Goal: Use online tool/utility: Utilize a website feature to perform a specific function

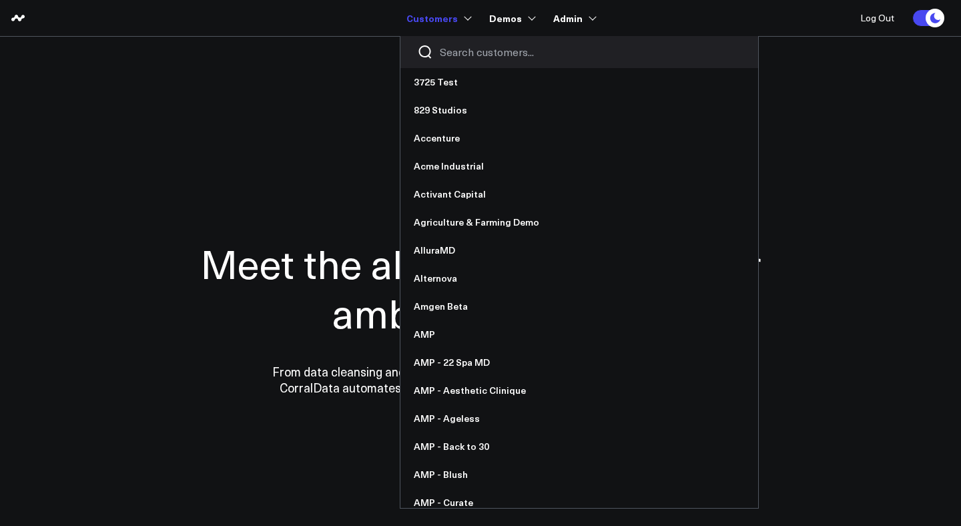
click at [473, 52] on input "Search customers input" at bounding box center [590, 52] width 301 height 15
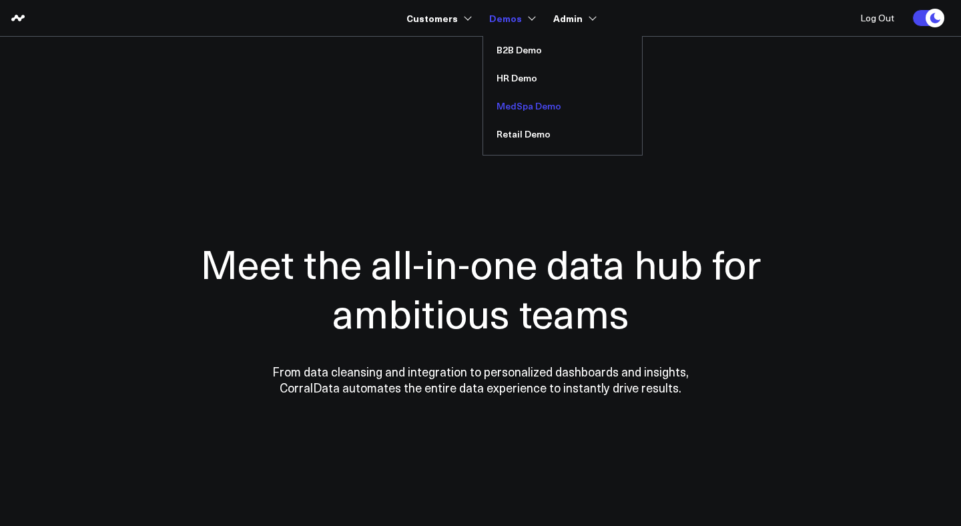
click at [530, 106] on link "MedSpa Demo" at bounding box center [562, 106] width 159 height 28
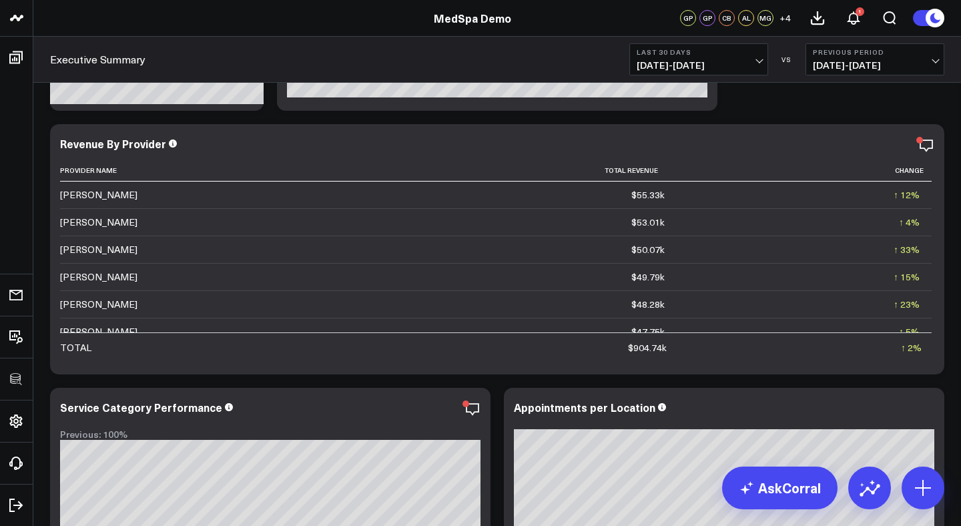
scroll to position [245, 0]
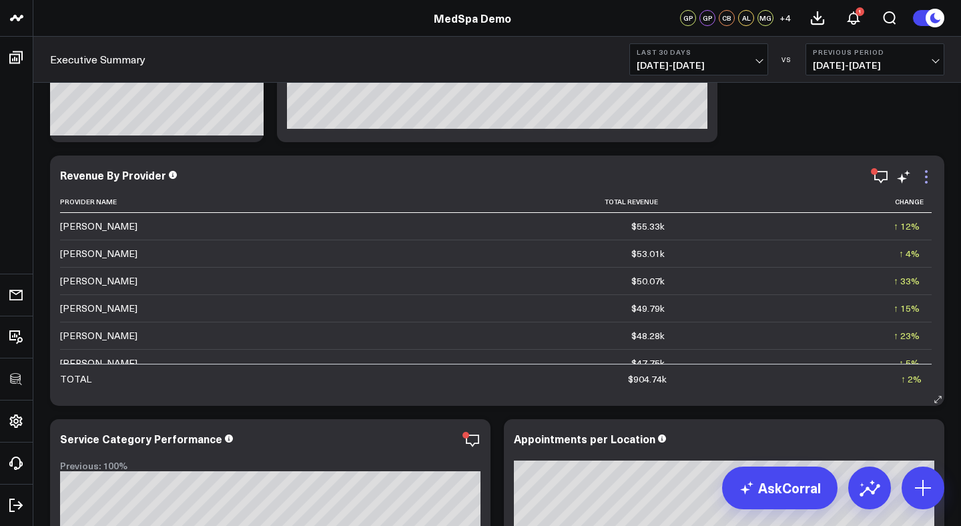
click at [928, 178] on icon at bounding box center [926, 177] width 16 height 16
click at [926, 173] on icon at bounding box center [926, 177] width 16 height 16
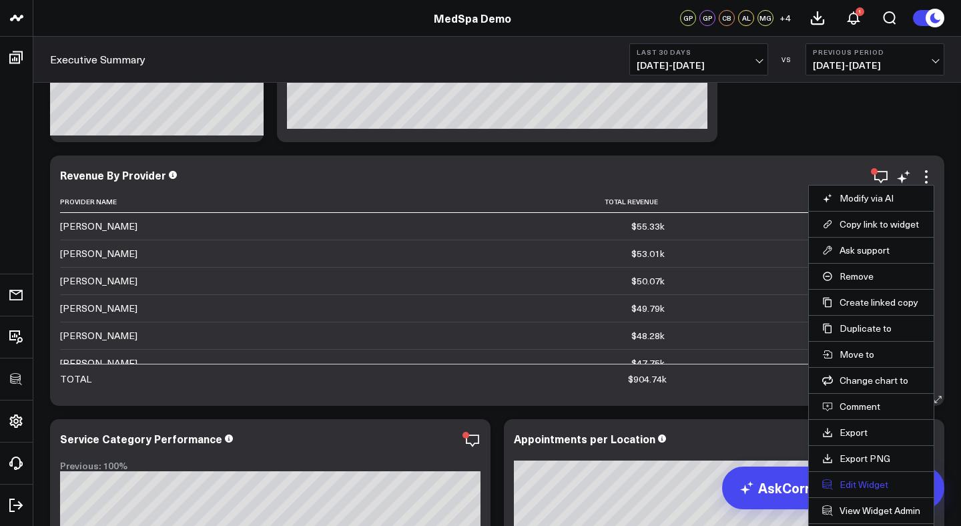
click at [864, 485] on button "Edit Widget" at bounding box center [871, 484] width 98 height 12
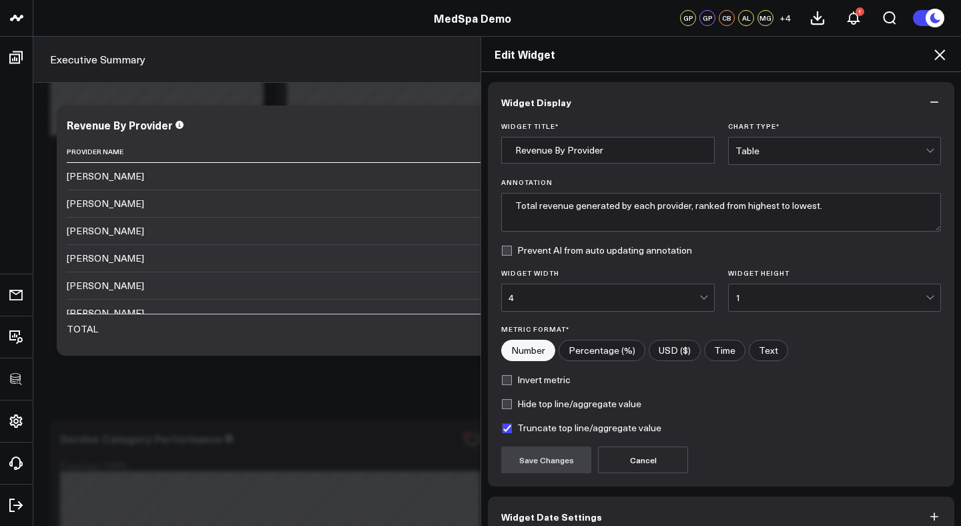
scroll to position [70, 0]
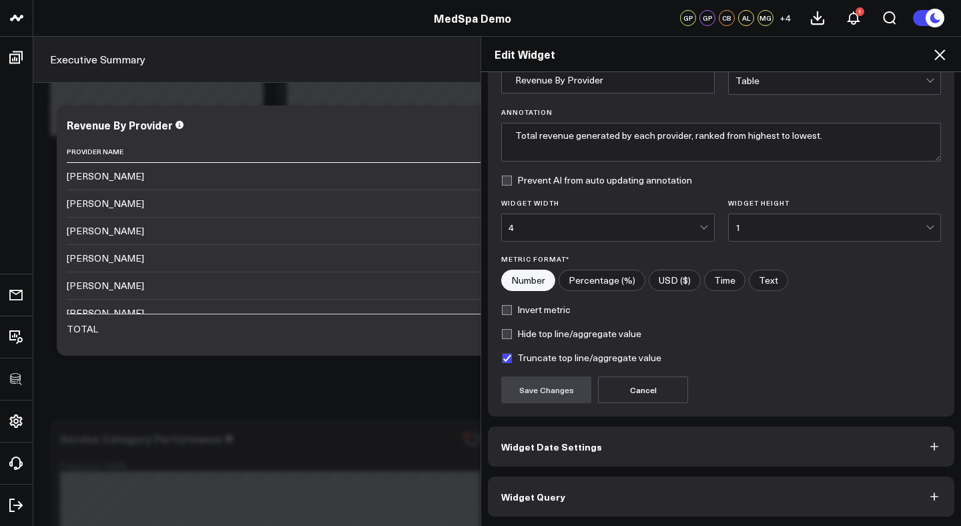
click at [576, 505] on button "Widget Query" at bounding box center [721, 496] width 466 height 40
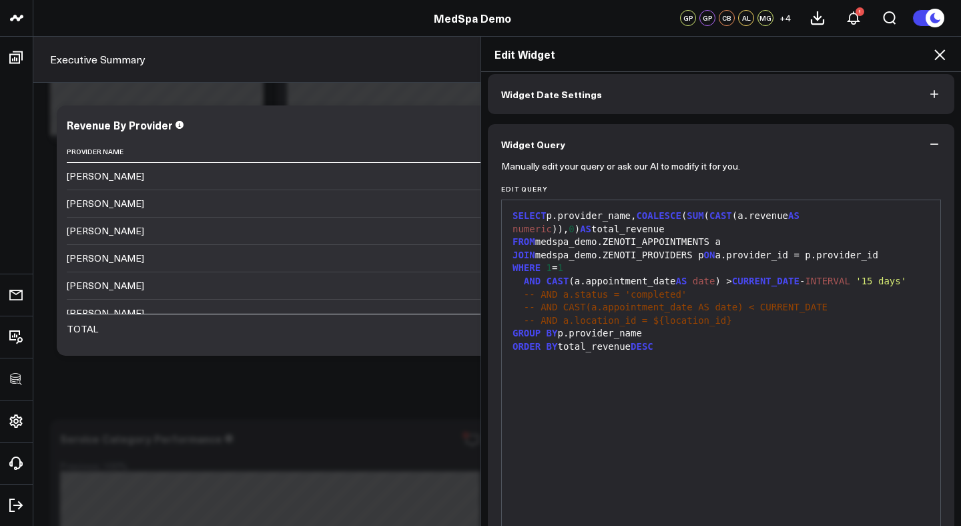
scroll to position [60, 0]
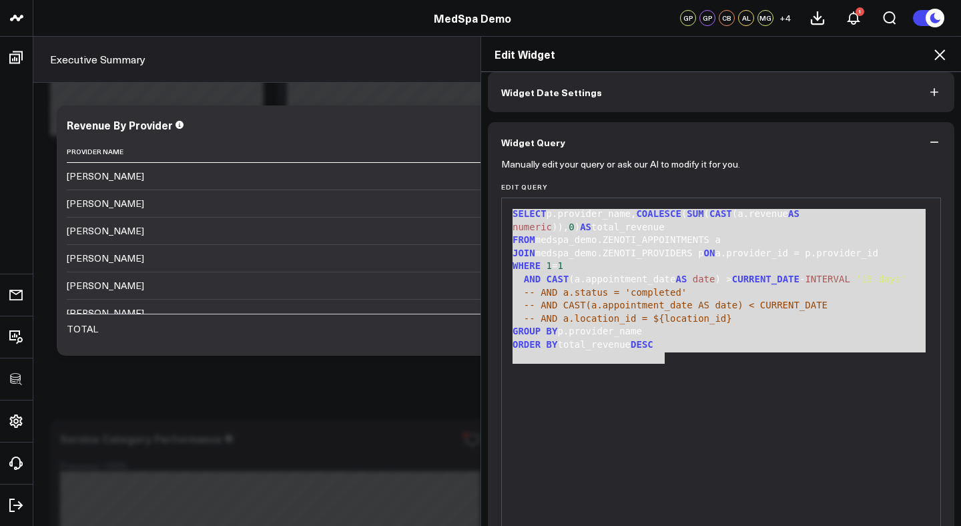
drag, startPoint x: 706, startPoint y: 362, endPoint x: 405, endPoint y: 193, distance: 344.6
click at [405, 193] on div "Edit Widget Widget Display Widget Date Settings Widget Query Manually edit your…" at bounding box center [480, 281] width 961 height 490
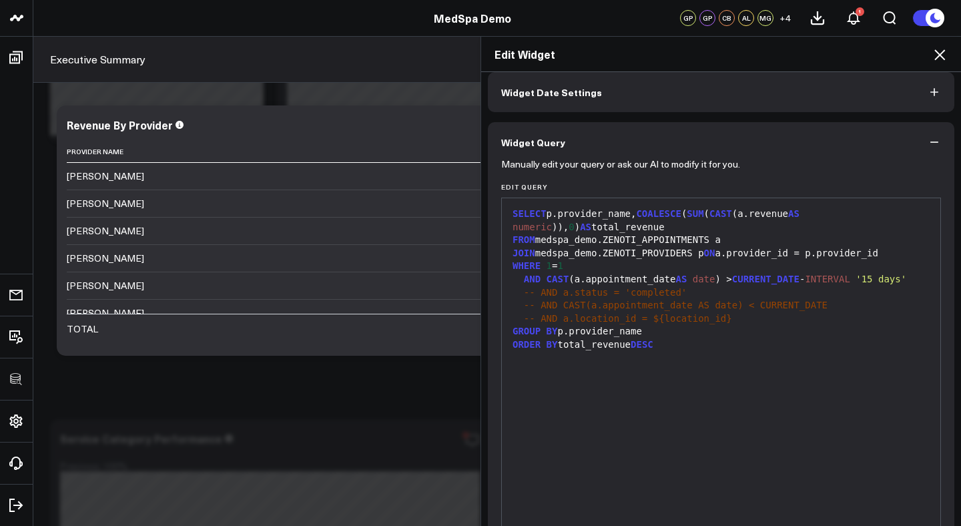
click at [737, 367] on div "SELECT p.provider_name, COALESCE ( SUM ( CAST (a.revenue AS numeric )), 0 ) AS …" at bounding box center [720, 364] width 425 height 319
click at [21, 215] on div "Edit Widget Widget Display Widget Date Settings Widget Query Manually edit your…" at bounding box center [480, 281] width 961 height 490
click at [21, 422] on div "Edit Widget Widget Display Widget Date Settings Widget Query Manually edit your…" at bounding box center [480, 281] width 961 height 490
click at [15, 422] on div "Edit Widget Widget Display Widget Date Settings Widget Query Manually edit your…" at bounding box center [480, 281] width 961 height 490
click at [935, 56] on icon at bounding box center [939, 55] width 16 height 16
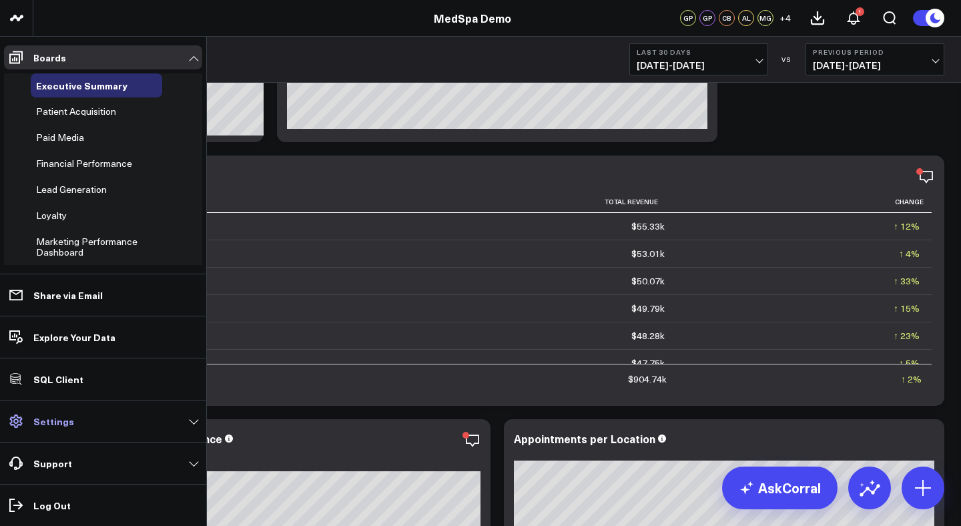
click at [23, 420] on icon at bounding box center [16, 421] width 16 height 16
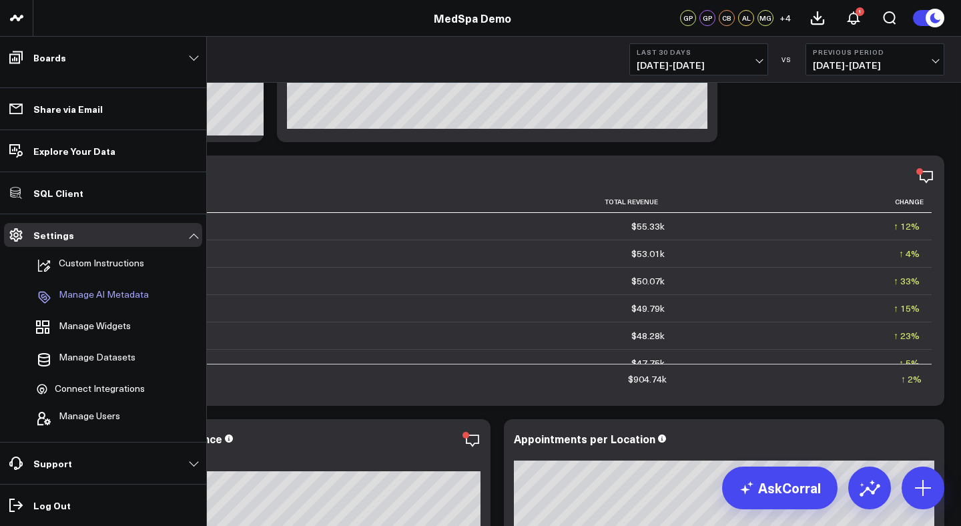
click at [117, 299] on p "Manage AI Metadata" at bounding box center [104, 297] width 90 height 16
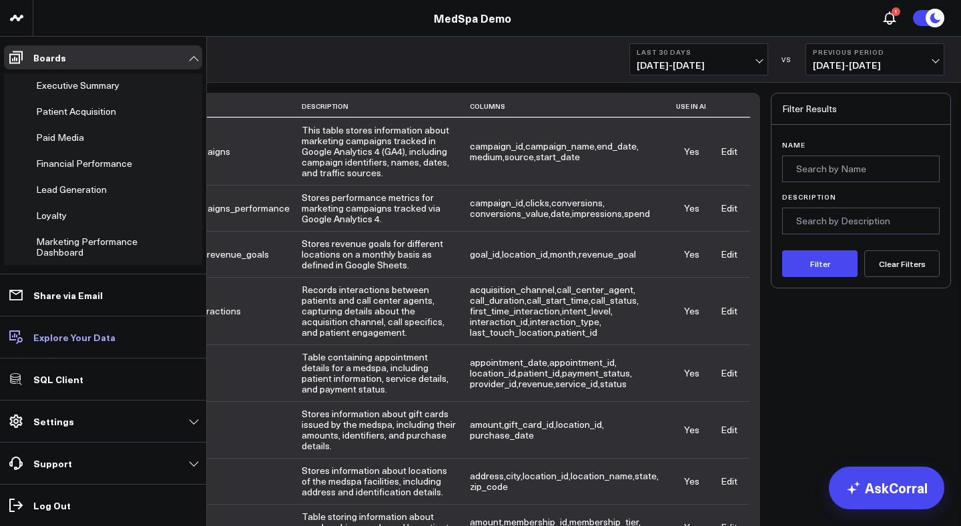
click at [66, 335] on p "Explore Your Data" at bounding box center [74, 337] width 82 height 11
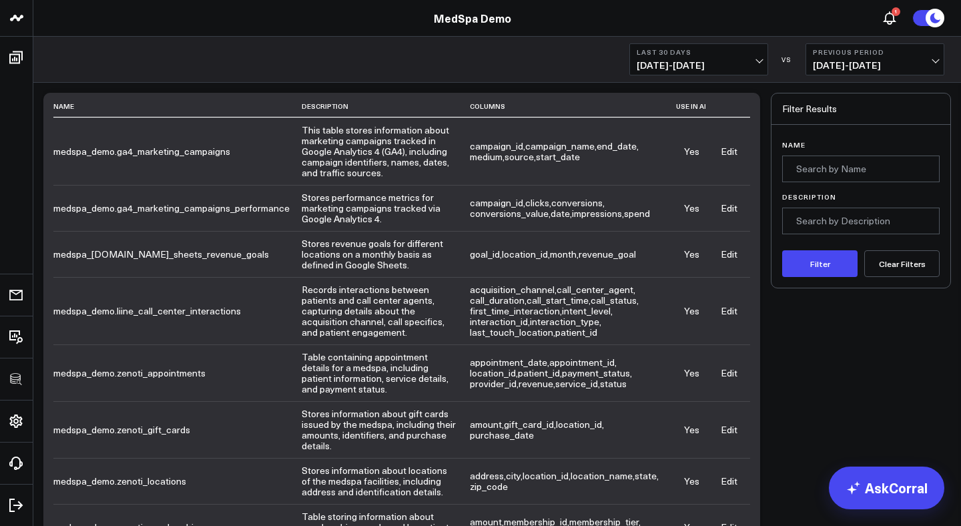
click at [454, 17] on link "MedSpa Demo" at bounding box center [472, 18] width 77 height 15
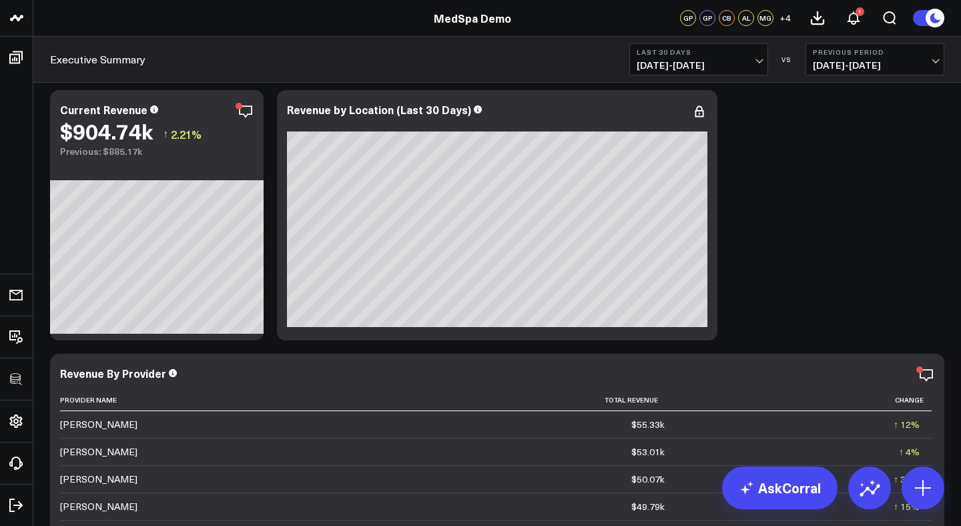
scroll to position [56, 0]
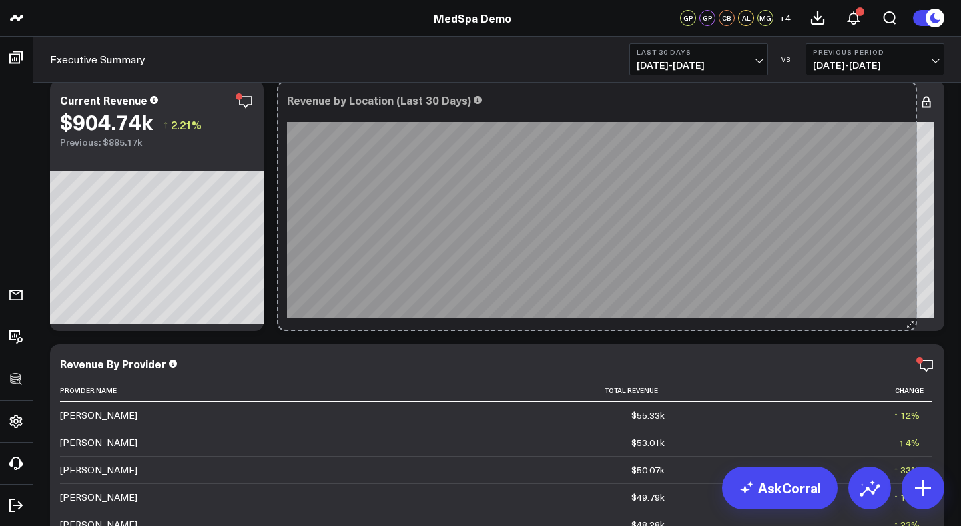
click at [922, 308] on div "Revenue by Location (Last 30 Days) So sorry. The query returned no results. Ask…" at bounding box center [610, 206] width 667 height 250
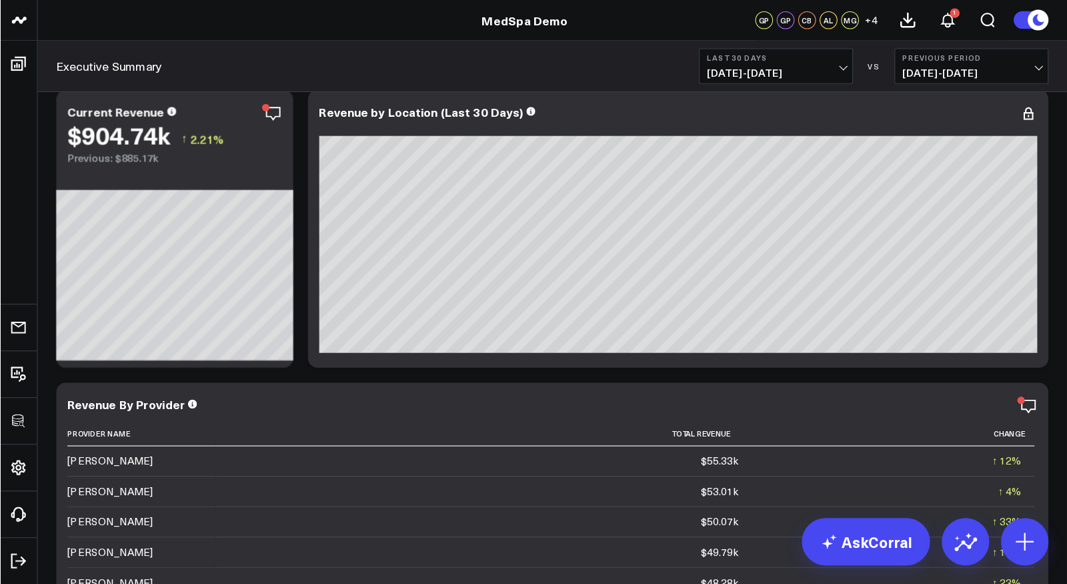
scroll to position [0, 0]
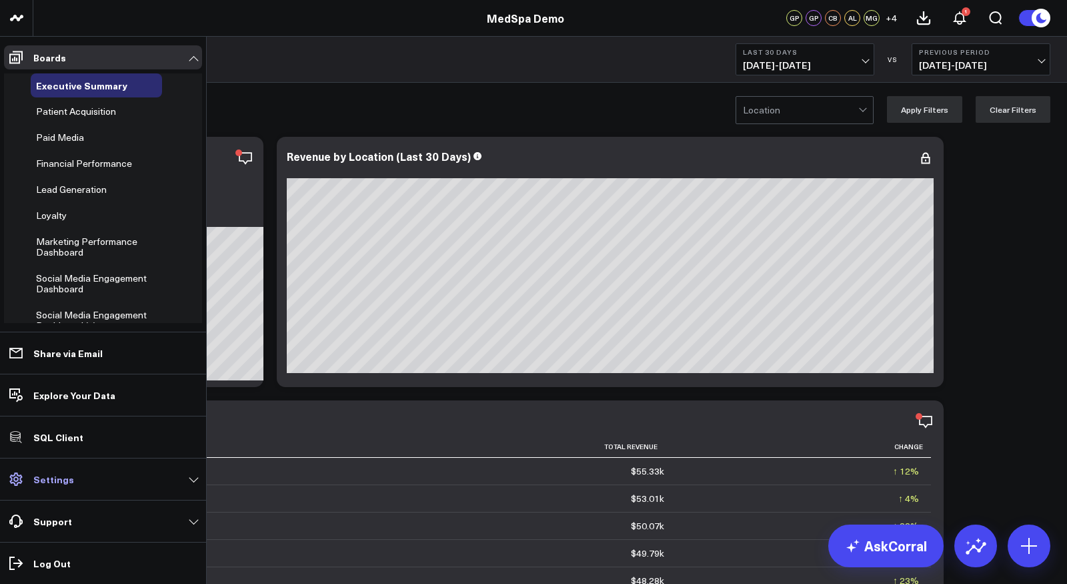
click at [75, 480] on link "Settings" at bounding box center [103, 479] width 198 height 24
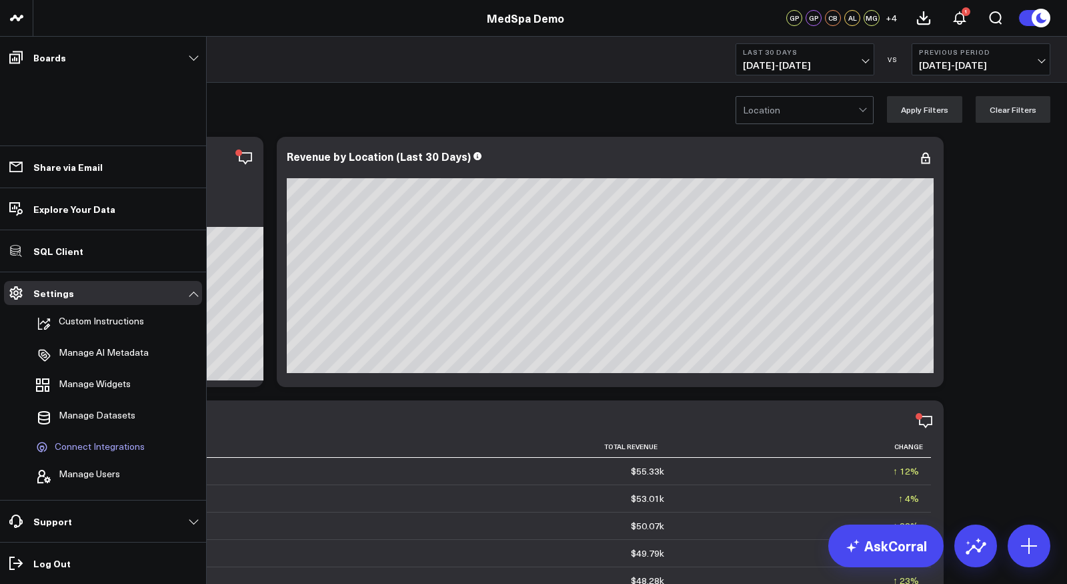
click at [102, 444] on span "Connect Integrations" at bounding box center [100, 447] width 90 height 12
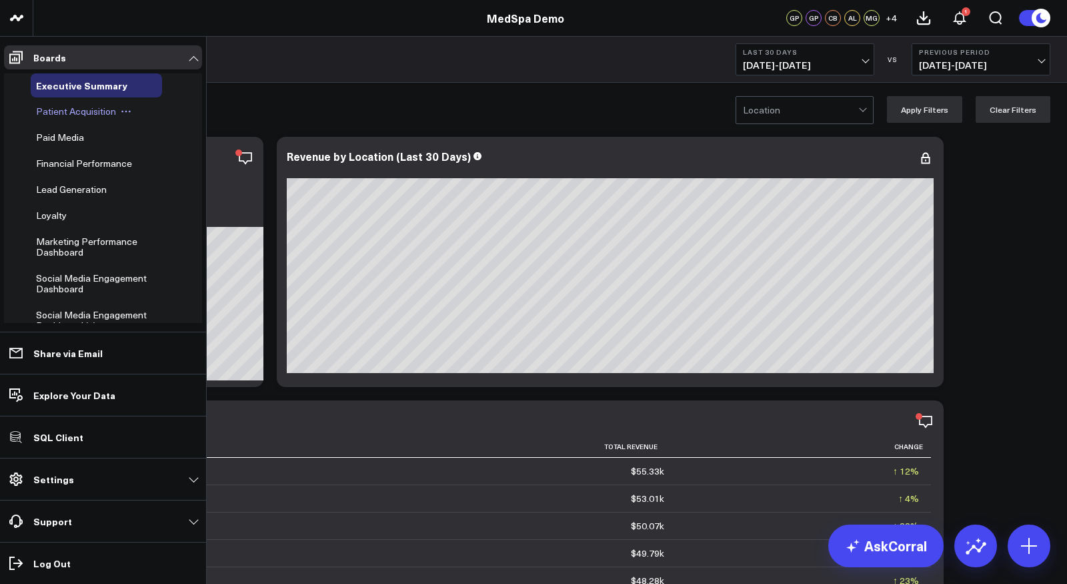
click at [77, 111] on span "Patient Acquisition" at bounding box center [76, 111] width 80 height 13
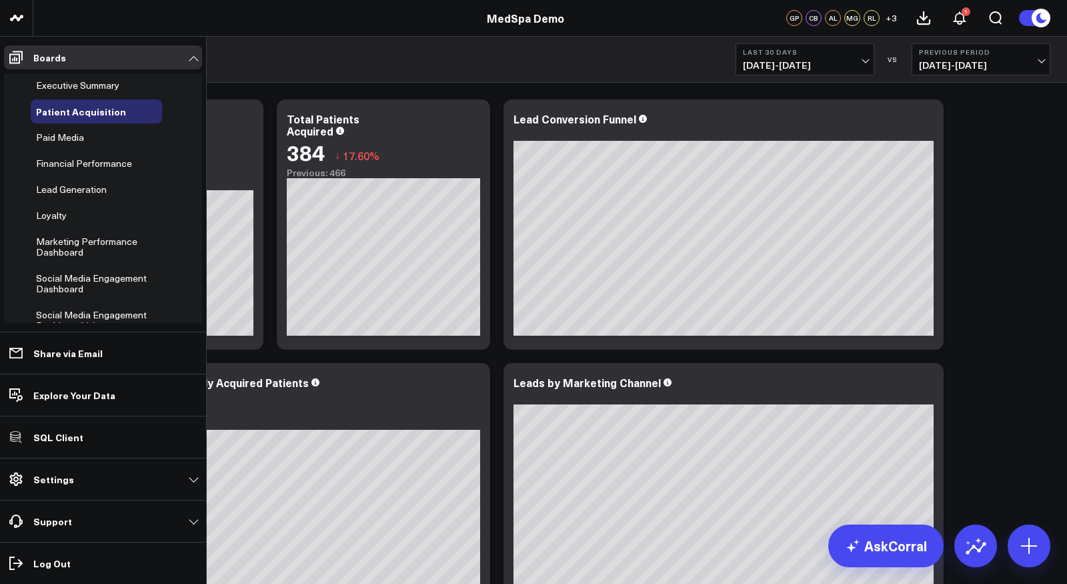
click at [65, 165] on span "Financial Performance" at bounding box center [84, 163] width 96 height 13
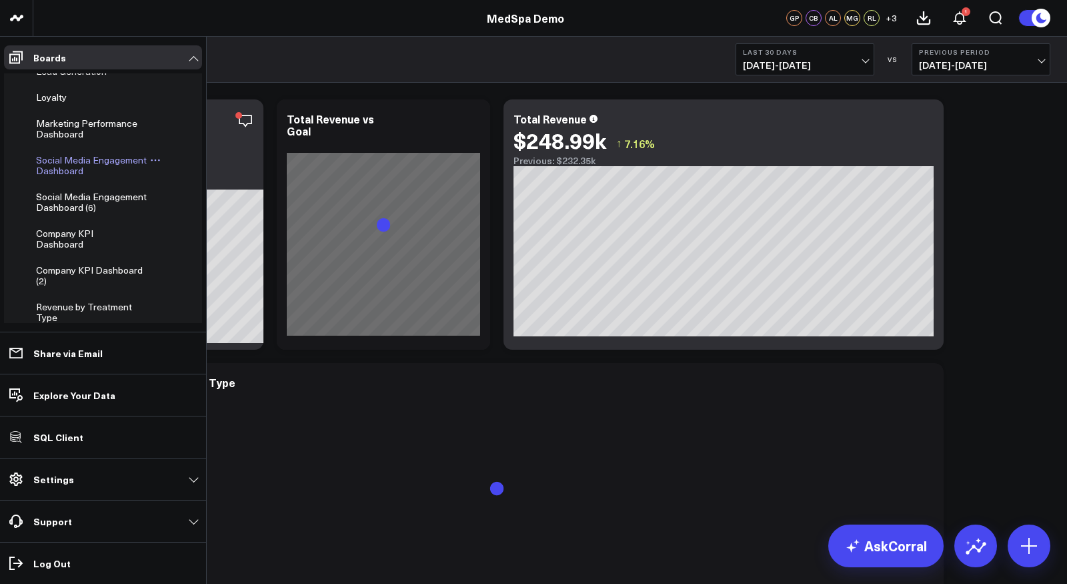
scroll to position [89, 0]
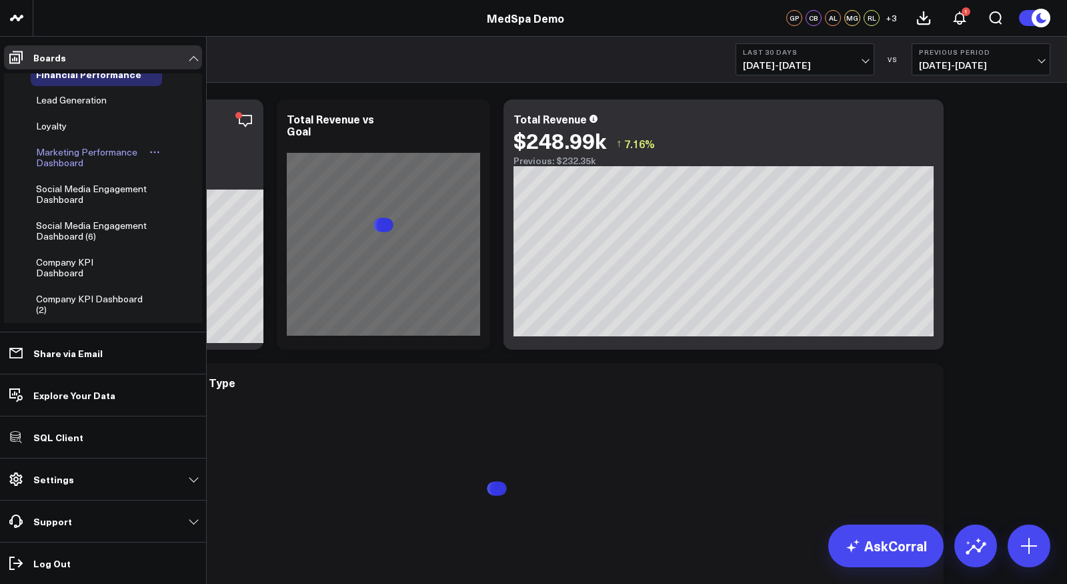
click at [66, 155] on span "Marketing Performance Dashboard" at bounding box center [86, 156] width 101 height 23
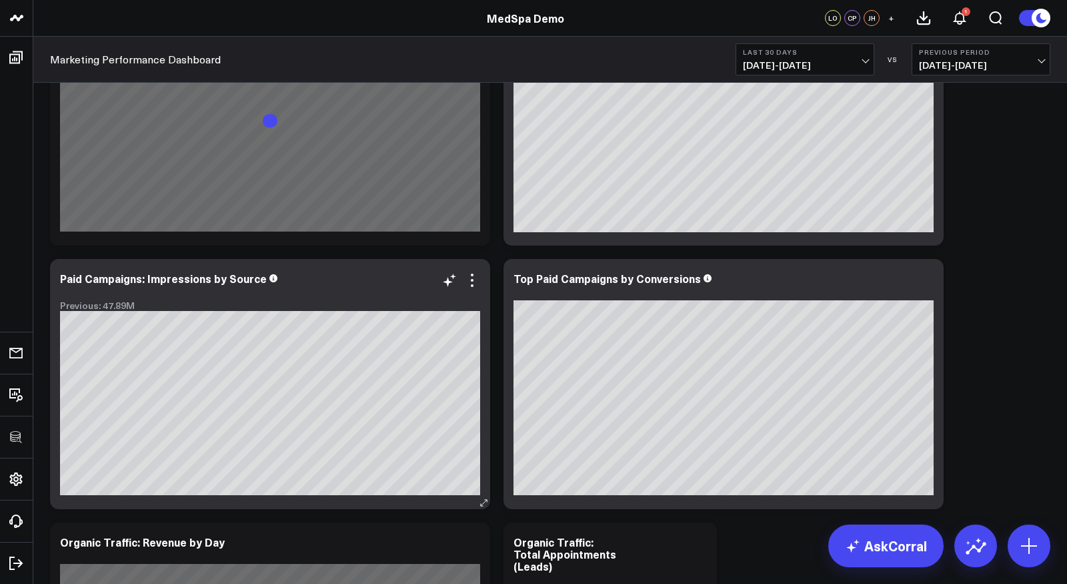
scroll to position [231, 0]
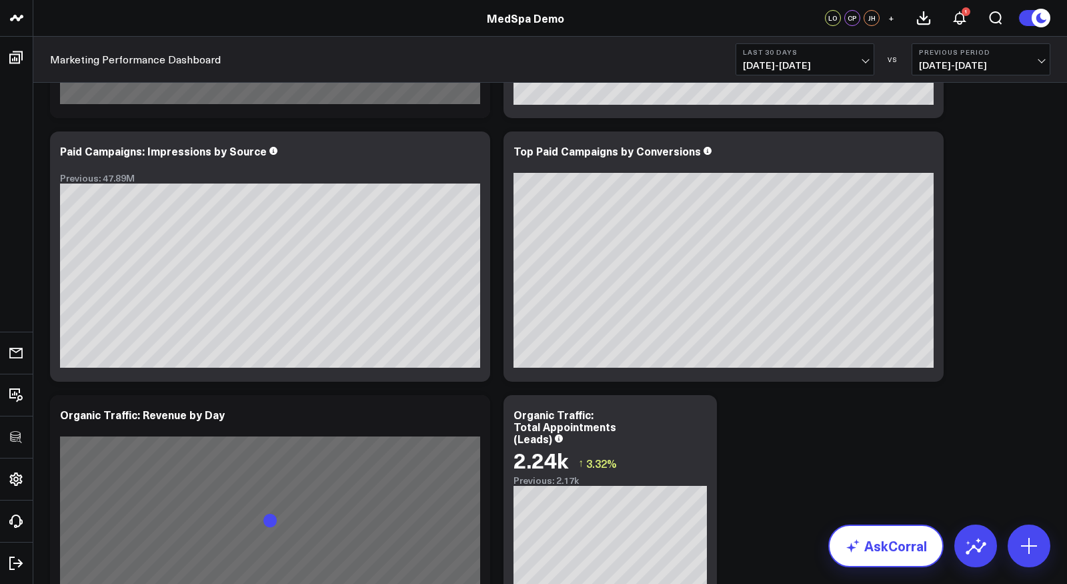
click at [905, 525] on link "AskCorral" at bounding box center [885, 545] width 115 height 43
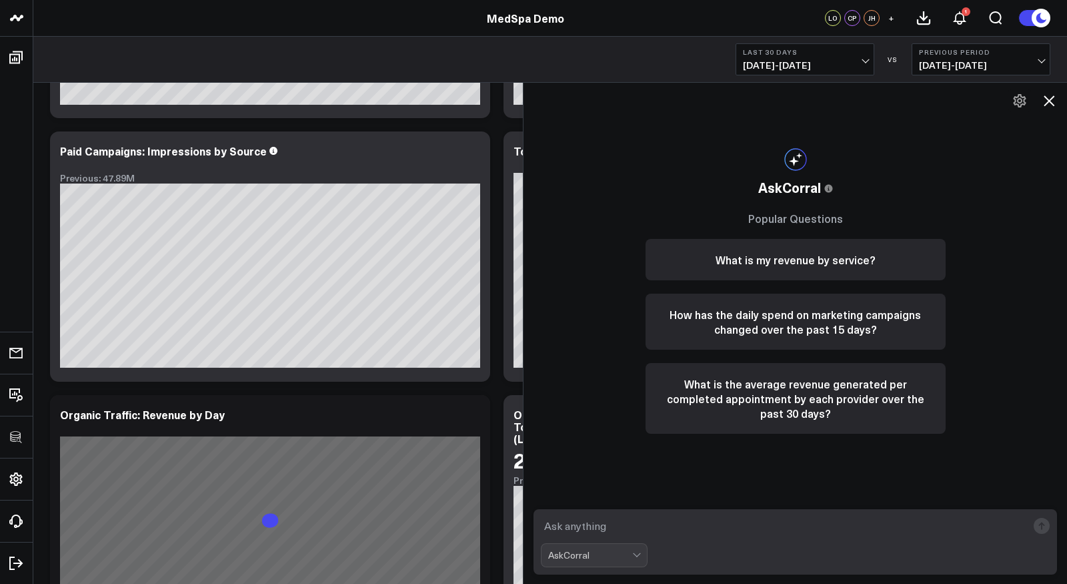
click at [686, 520] on textarea at bounding box center [784, 526] width 486 height 24
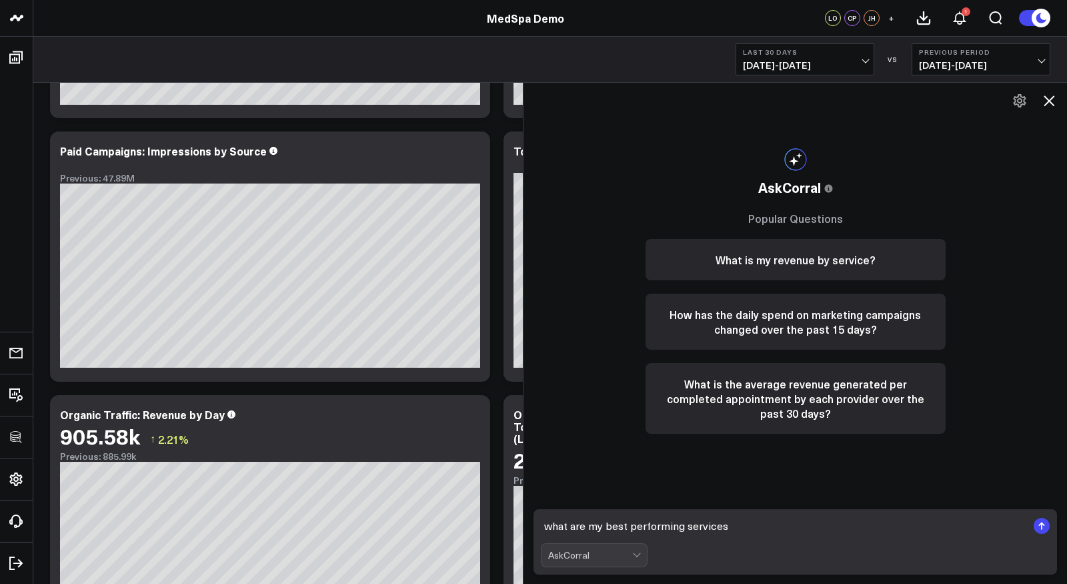
type textarea "what are my best performing services?"
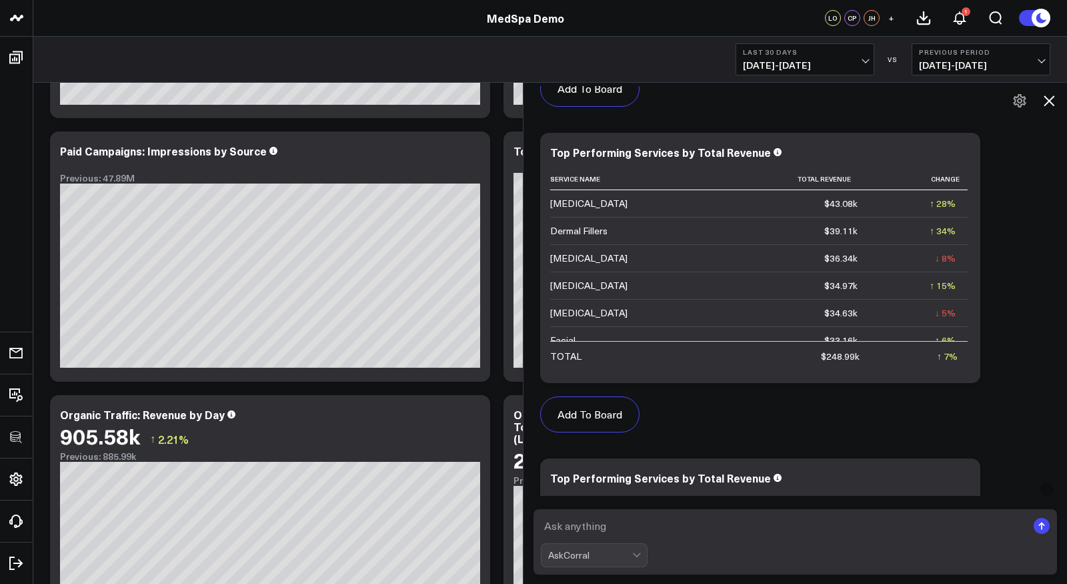
scroll to position [724, 0]
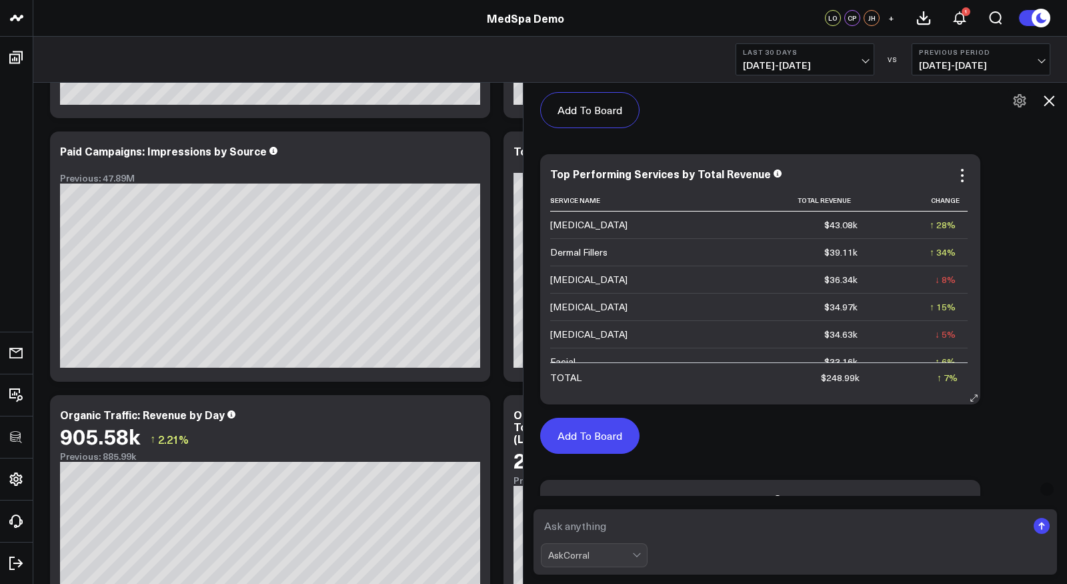
click at [609, 438] on button "Add To Board" at bounding box center [589, 436] width 99 height 36
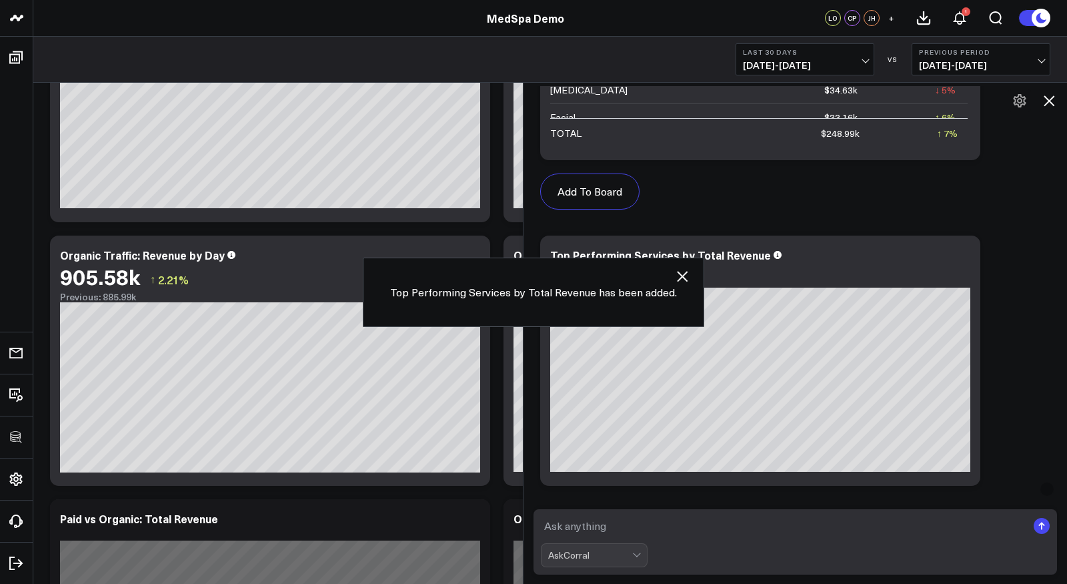
scroll to position [1053, 0]
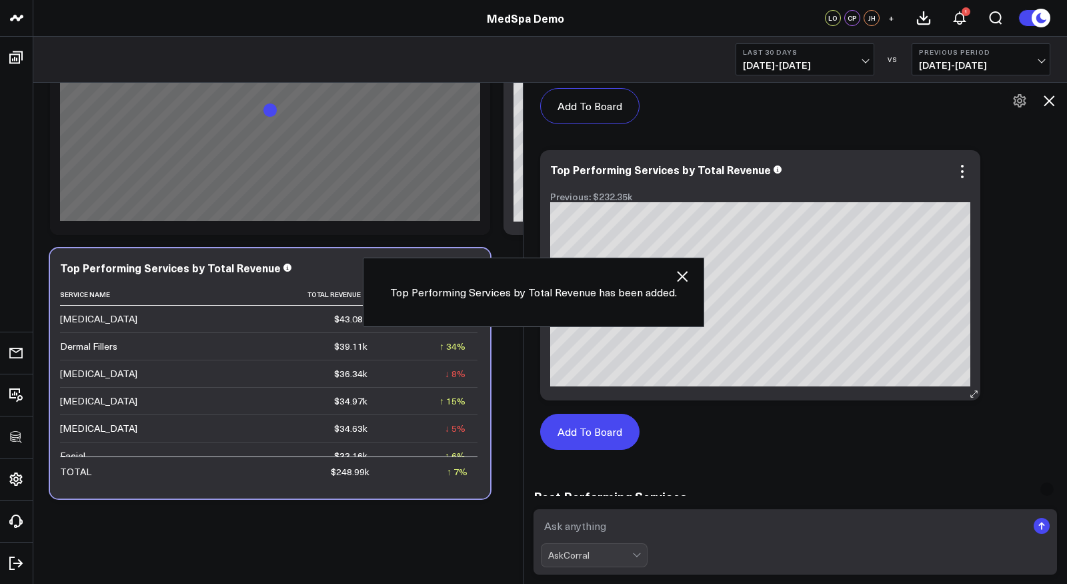
click at [597, 430] on button "Add To Board" at bounding box center [589, 432] width 99 height 36
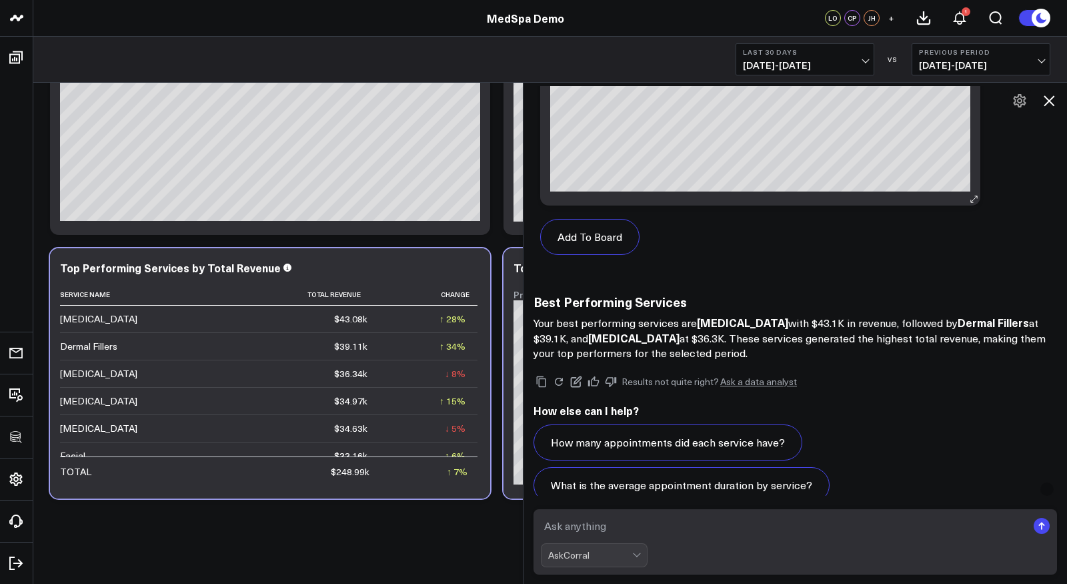
scroll to position [1306, 0]
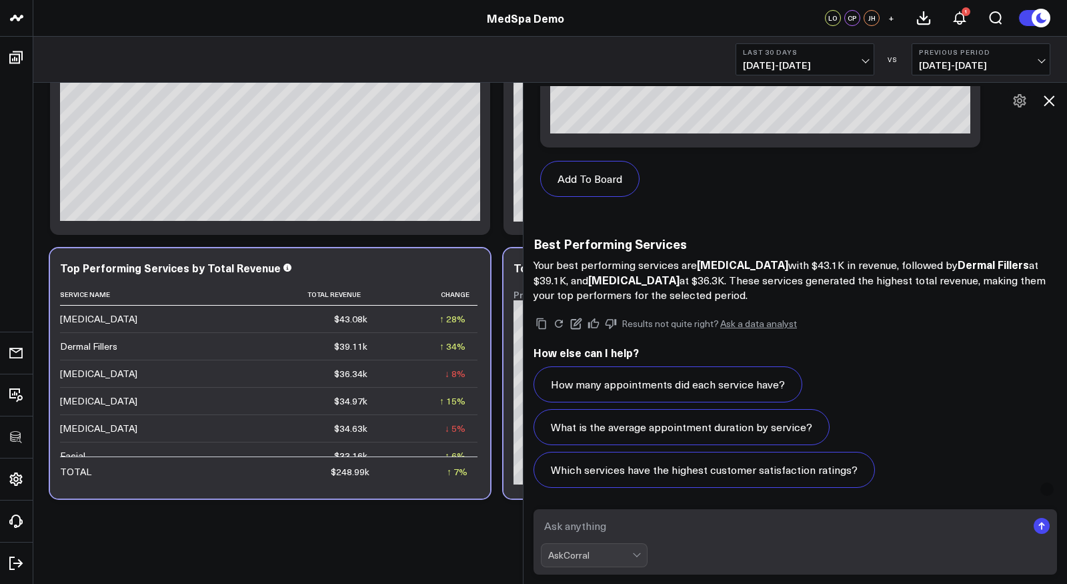
click at [960, 99] on icon at bounding box center [1049, 101] width 16 height 16
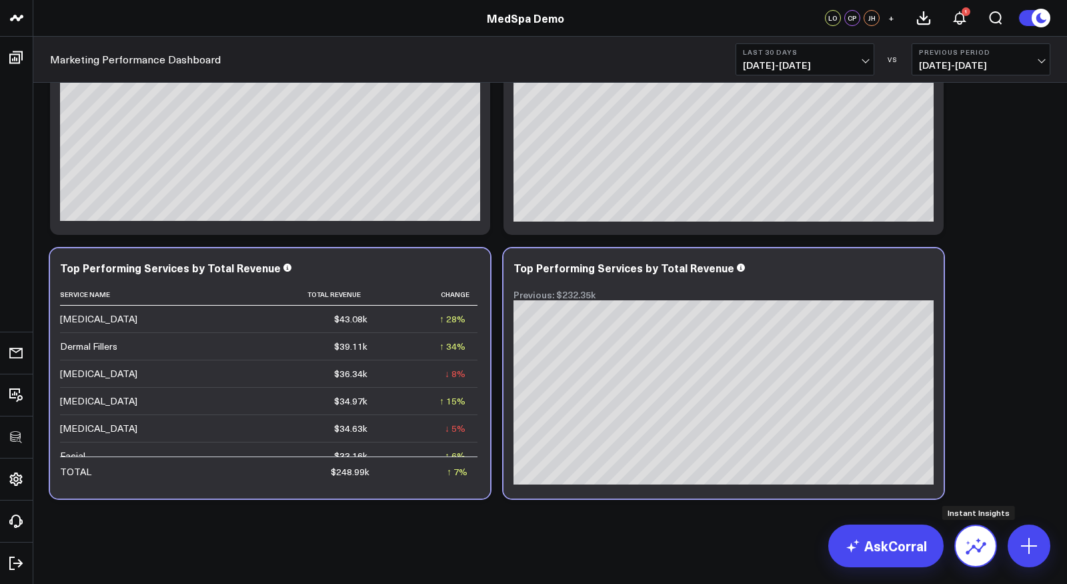
click at [960, 525] on icon at bounding box center [975, 545] width 21 height 21
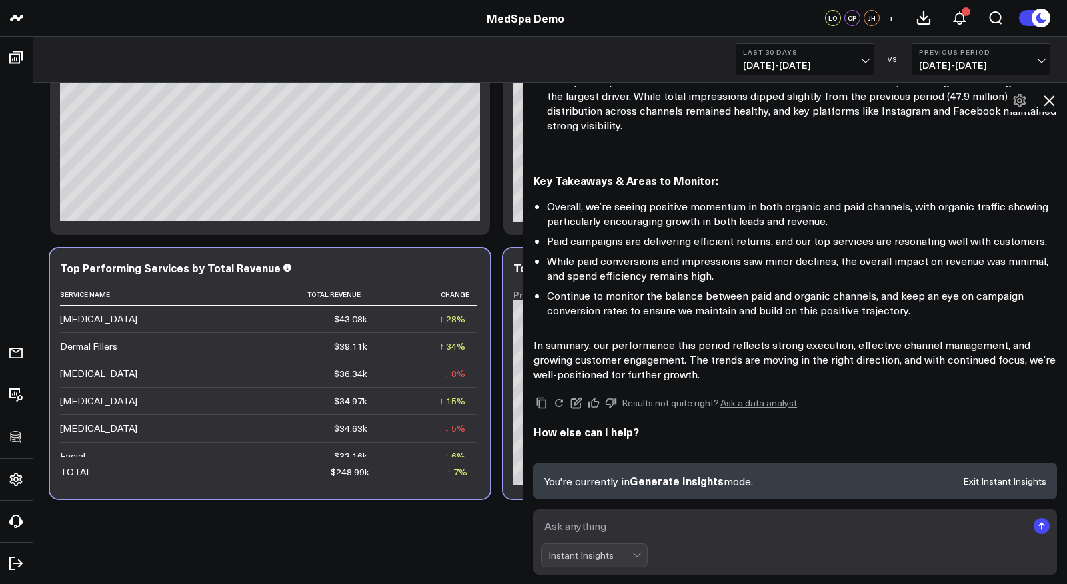
scroll to position [705, 0]
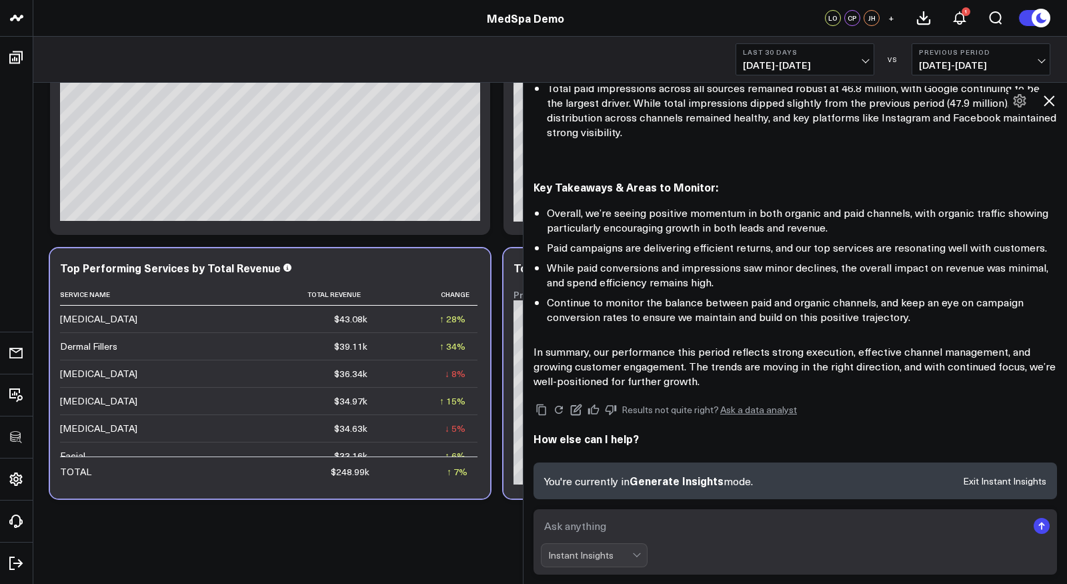
click at [960, 110] on button at bounding box center [1049, 100] width 23 height 23
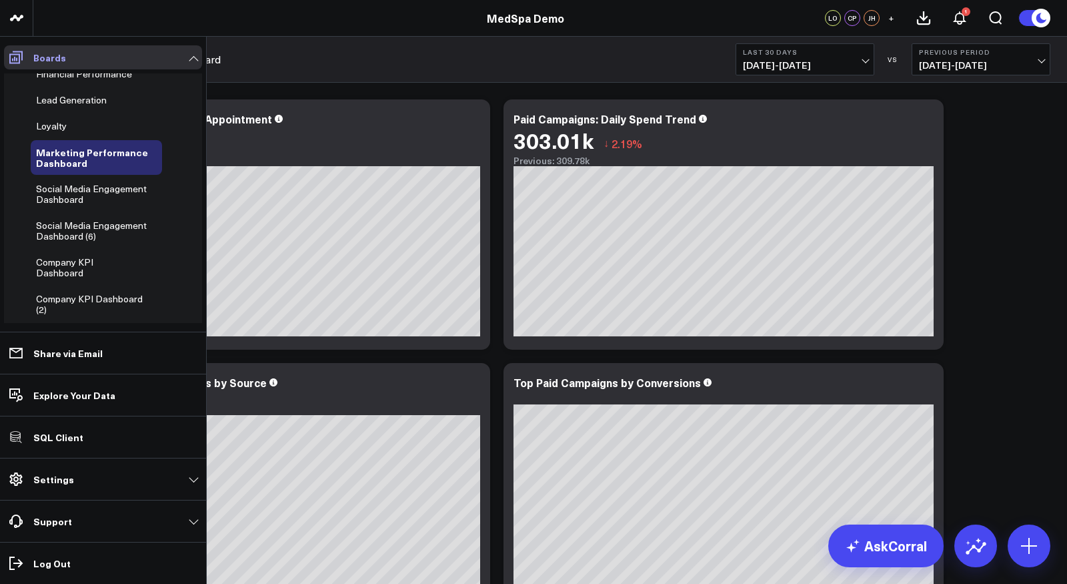
scroll to position [68, 0]
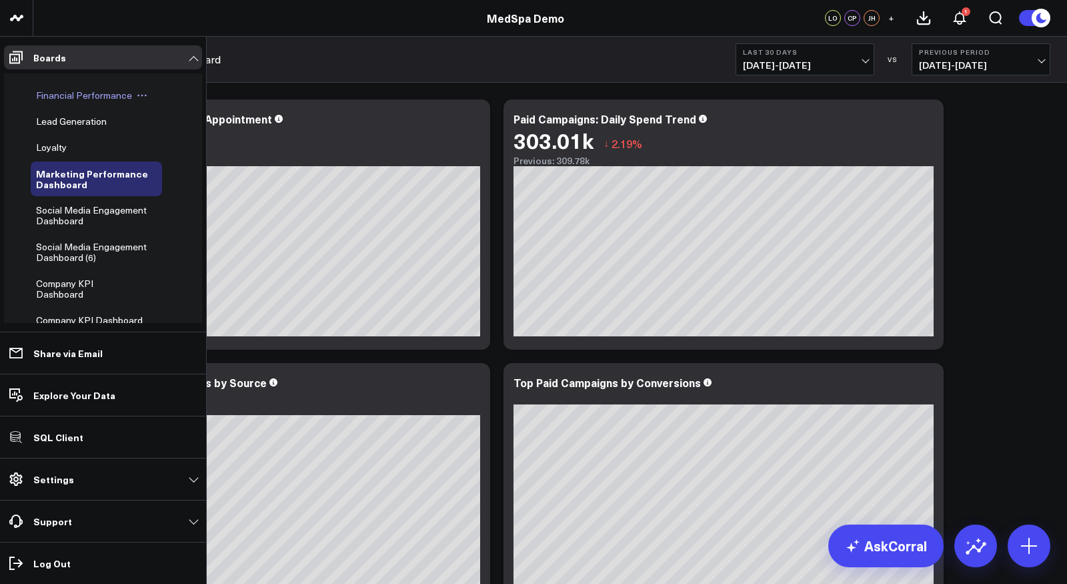
click at [64, 95] on span "Financial Performance" at bounding box center [84, 95] width 96 height 13
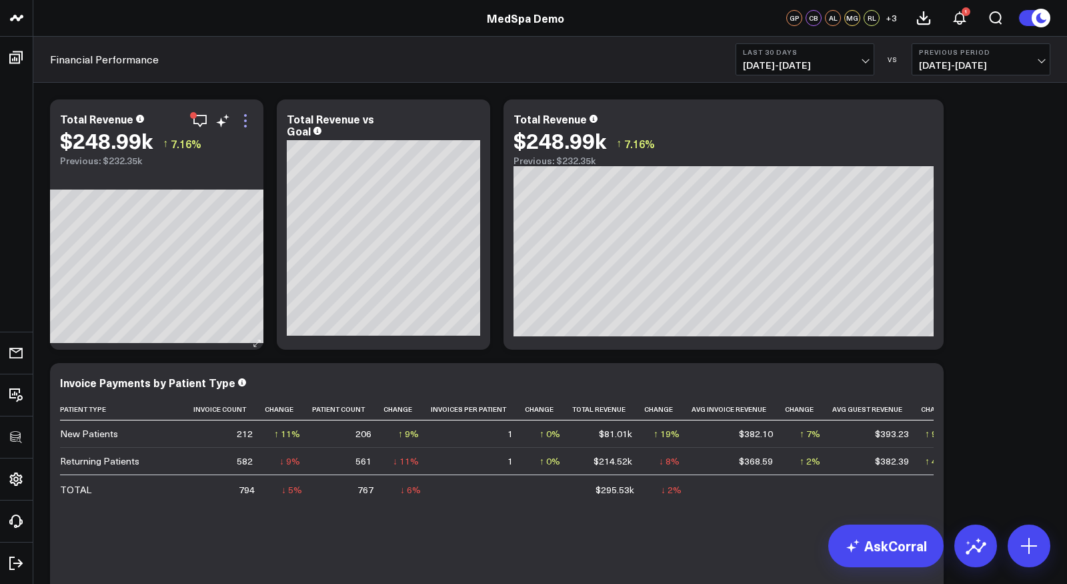
click at [243, 125] on icon at bounding box center [245, 121] width 16 height 16
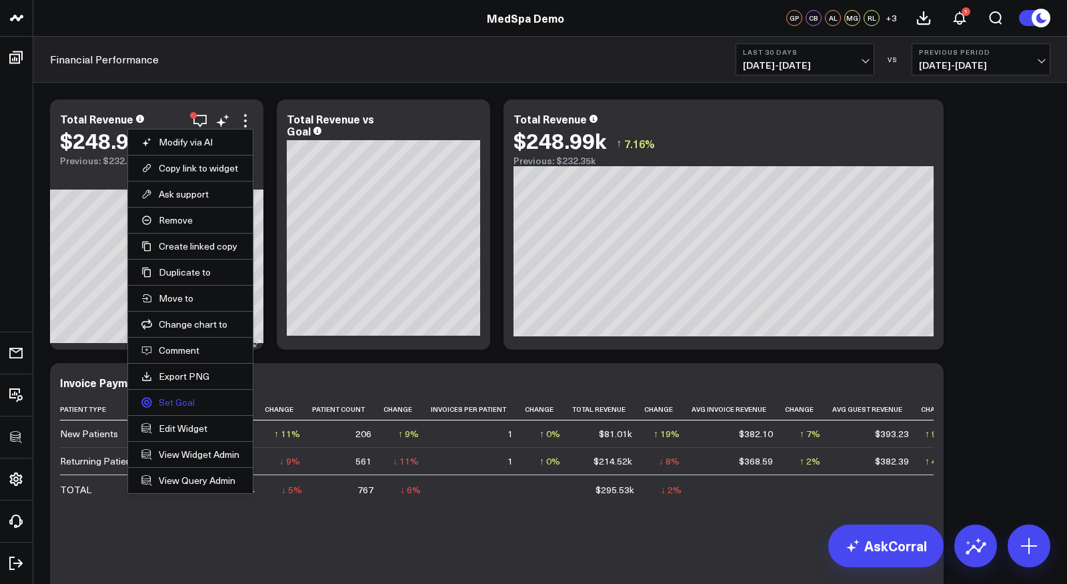
click at [173, 400] on link "Set Goal" at bounding box center [190, 402] width 98 height 12
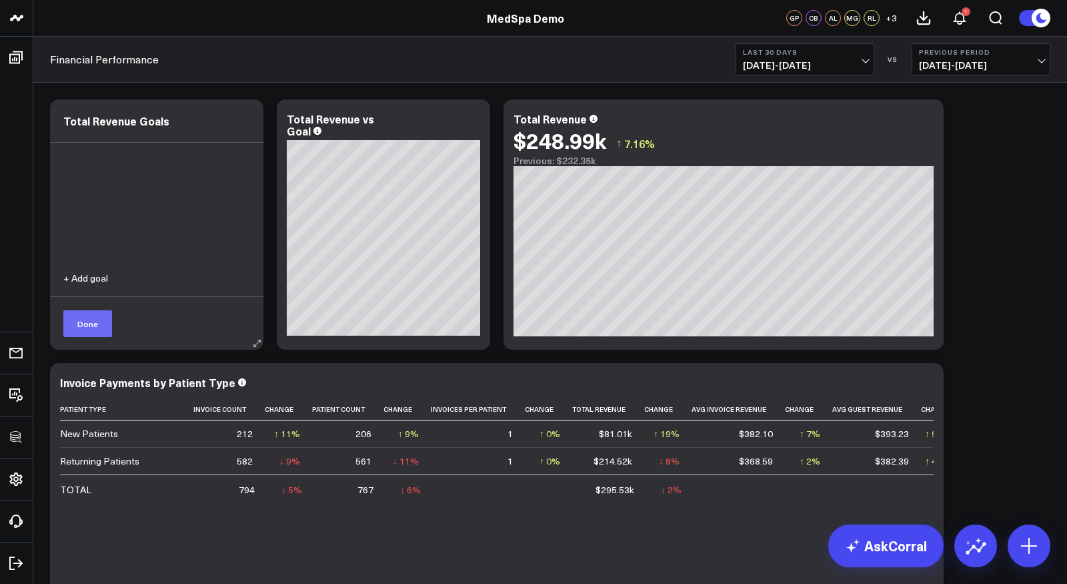
click at [96, 321] on button "Done" at bounding box center [87, 323] width 49 height 27
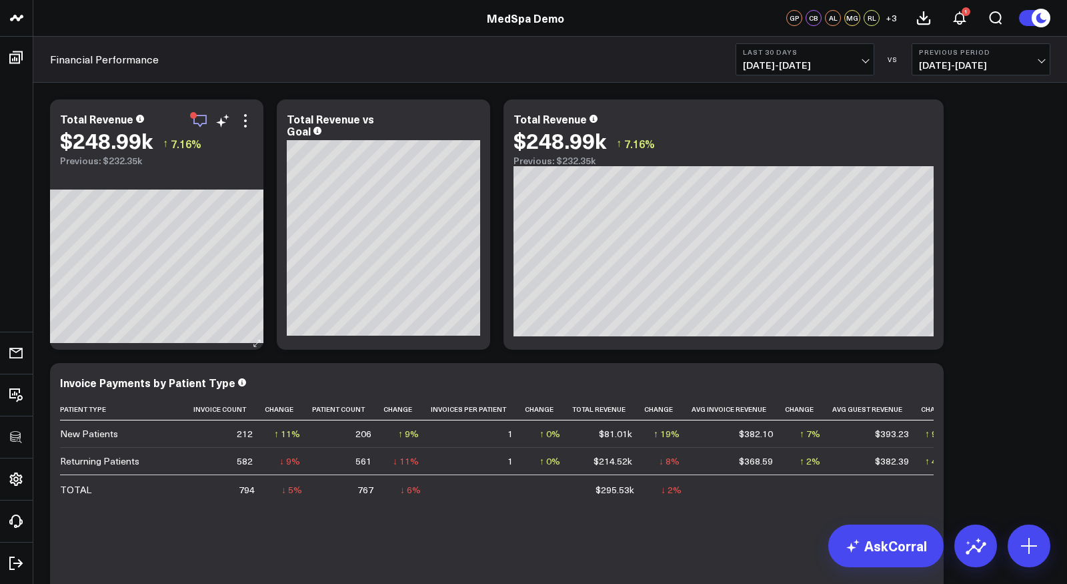
click at [199, 124] on icon "button" at bounding box center [199, 121] width 13 height 13
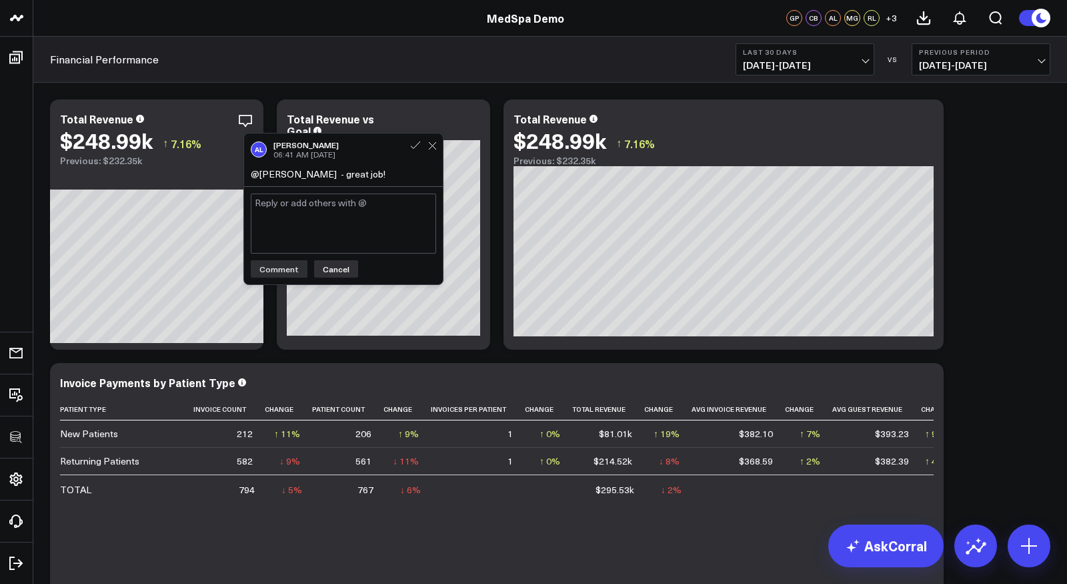
click at [334, 266] on button "Cancel" at bounding box center [336, 268] width 44 height 17
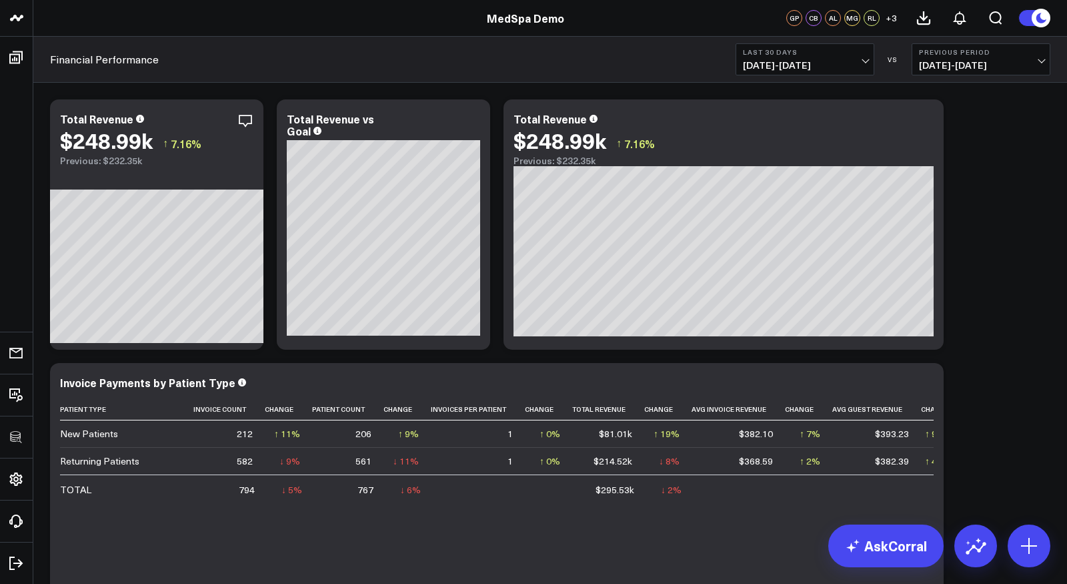
click at [960, 14] on icon at bounding box center [1041, 18] width 15 height 15
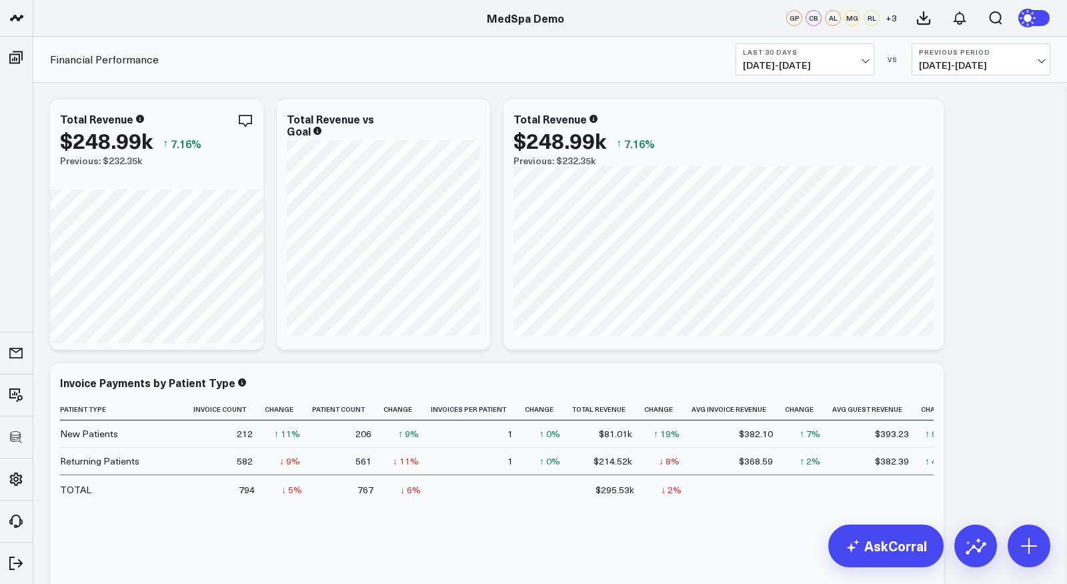
click at [960, 14] on icon at bounding box center [1031, 18] width 24 height 24
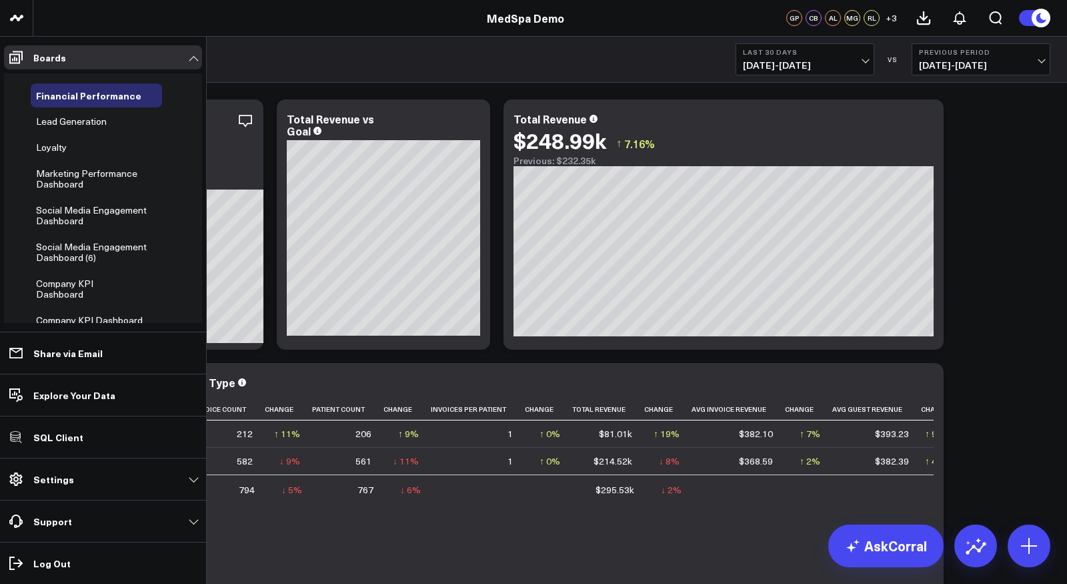
scroll to position [57, 0]
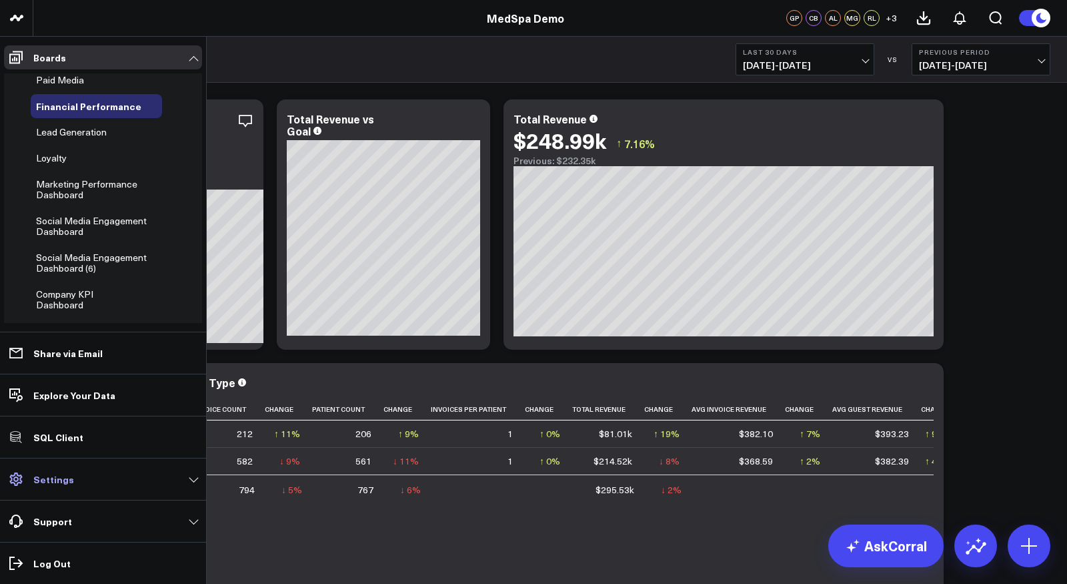
click at [63, 479] on p "Settings" at bounding box center [53, 479] width 41 height 11
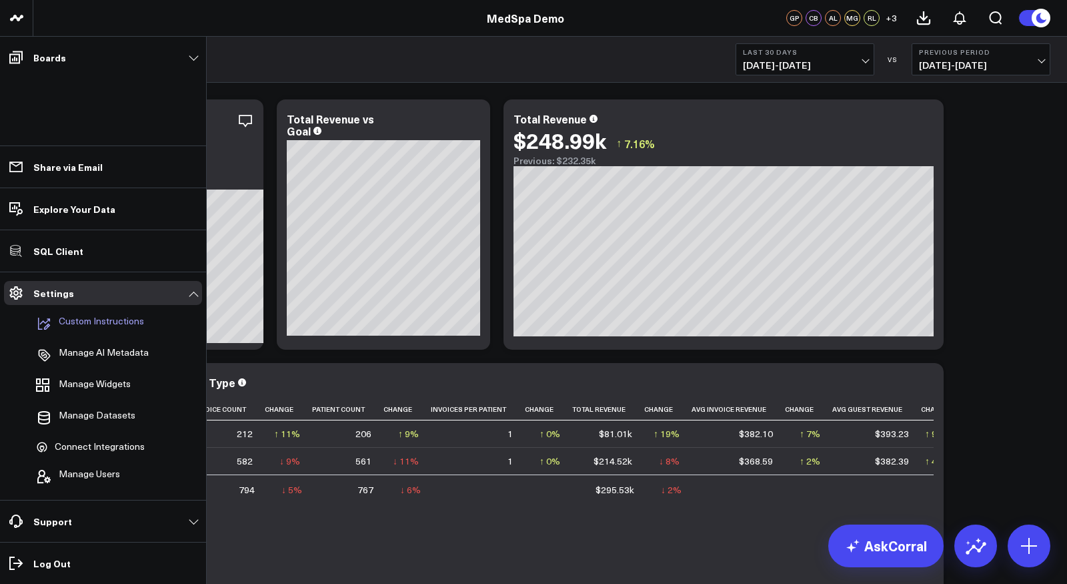
click at [107, 325] on p "Custom Instructions" at bounding box center [101, 324] width 85 height 16
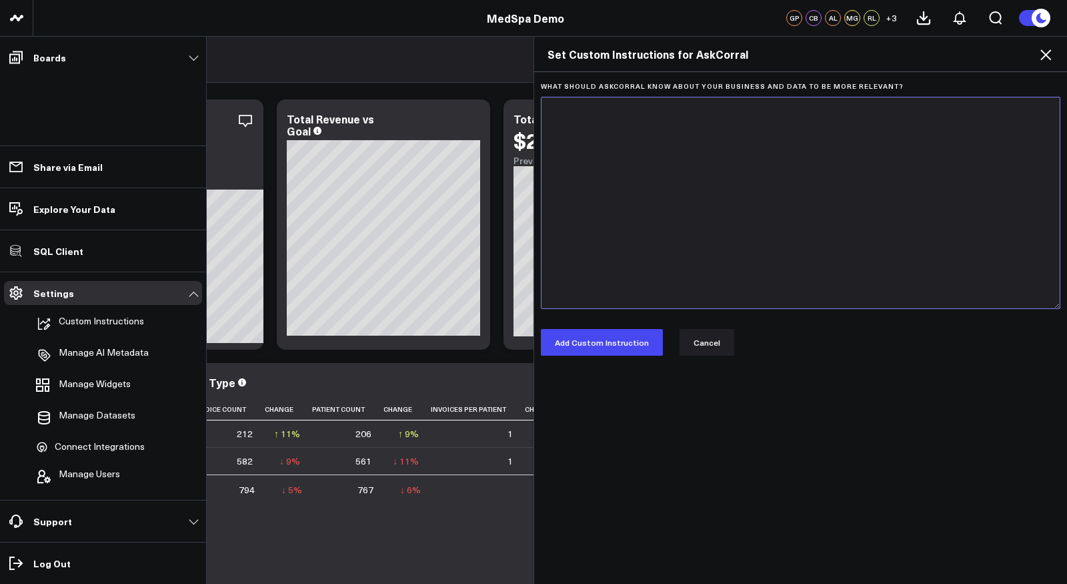
click at [608, 199] on textarea "What should AskCorral know about your business and data to be more relevant?" at bounding box center [801, 203] width 520 height 212
click at [708, 335] on button "Cancel" at bounding box center [707, 342] width 55 height 27
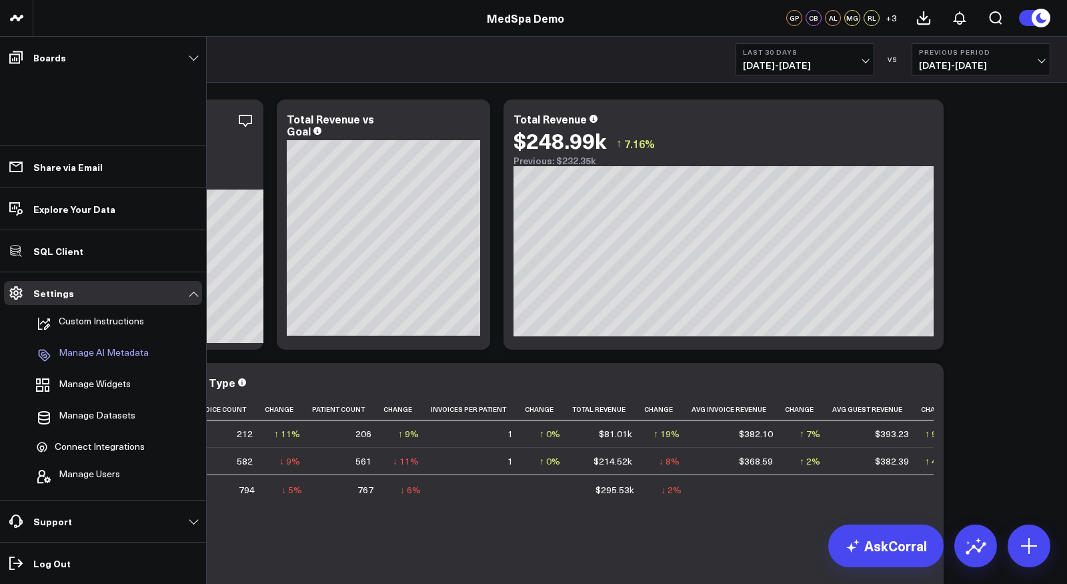
click at [125, 351] on p "Manage AI Metadata" at bounding box center [104, 355] width 90 height 16
